Goal: Book appointment/travel/reservation

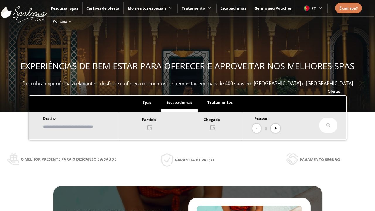
click at [83, 127] on input "text" at bounding box center [77, 127] width 73 height 10
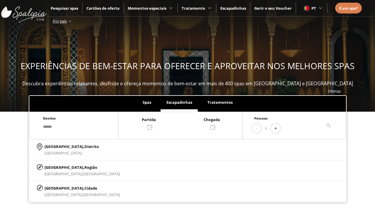
type input "******"
click at [59, 188] on p "[GEOGRAPHIC_DATA], Cidade" at bounding box center [82, 188] width 75 height 6
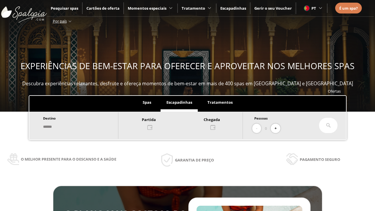
click at [187, 123] on div at bounding box center [180, 123] width 124 height 14
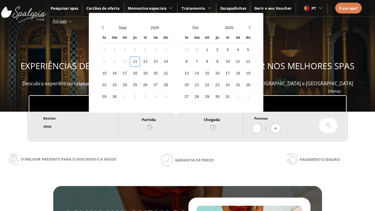
click at [161, 62] on div "13" at bounding box center [155, 62] width 10 height 10
click at [171, 62] on div "14" at bounding box center [166, 62] width 10 height 10
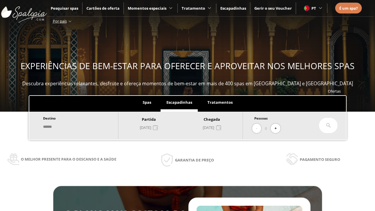
click at [278, 128] on button "+" at bounding box center [276, 129] width 10 height 10
click at [329, 126] on icon at bounding box center [328, 125] width 5 height 5
